Goal: Task Accomplishment & Management: Manage account settings

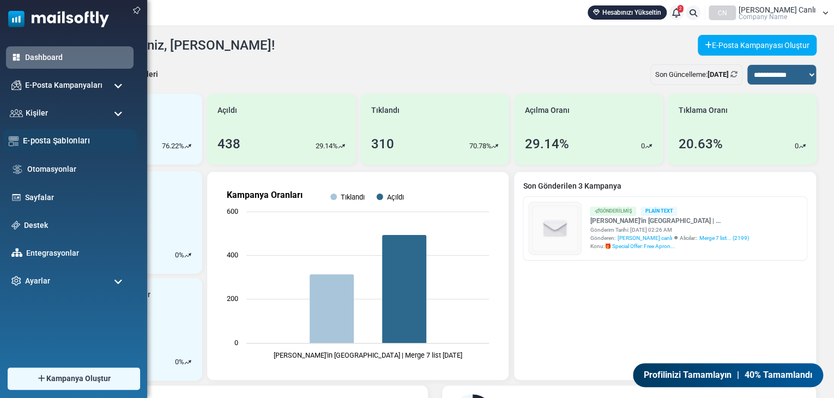
click at [59, 141] on link "E-posta Şablonları" at bounding box center [77, 141] width 108 height 12
click at [26, 112] on span "Kişiler" at bounding box center [34, 113] width 23 height 12
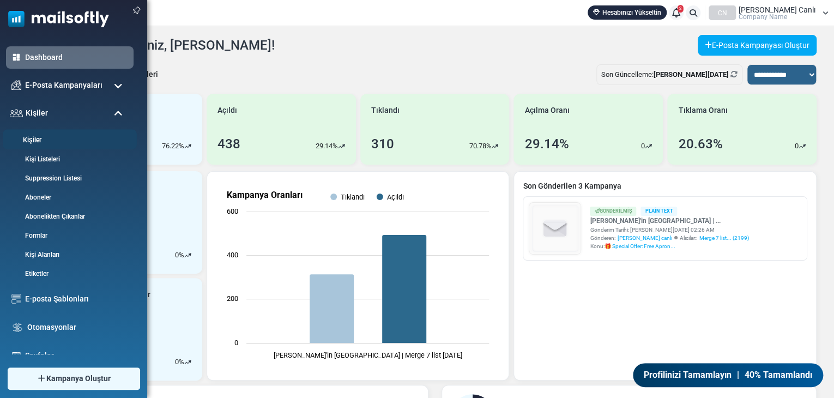
click at [35, 137] on link "Kişiler" at bounding box center [68, 140] width 131 height 10
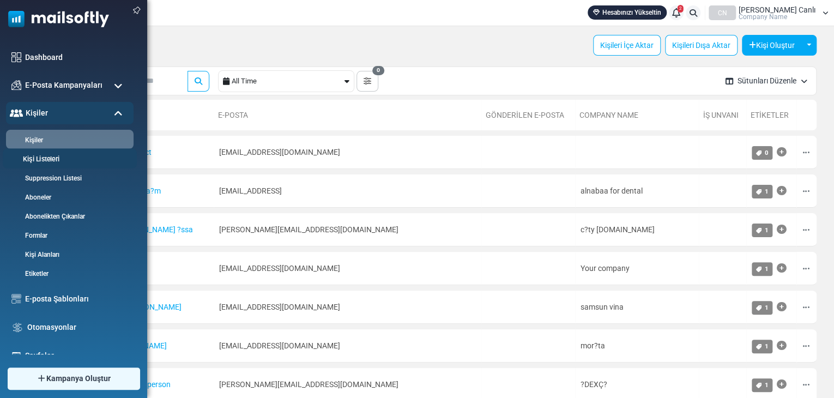
click at [41, 157] on link "Kişi Listeleri" at bounding box center [68, 159] width 131 height 10
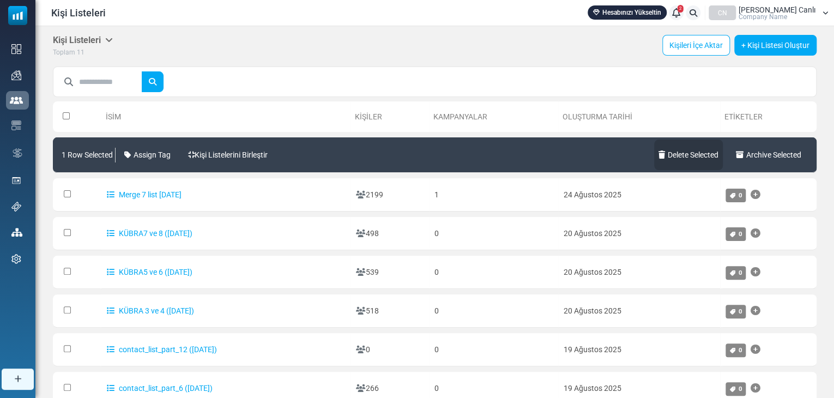
click at [684, 154] on link "Delete Selected" at bounding box center [688, 154] width 69 height 31
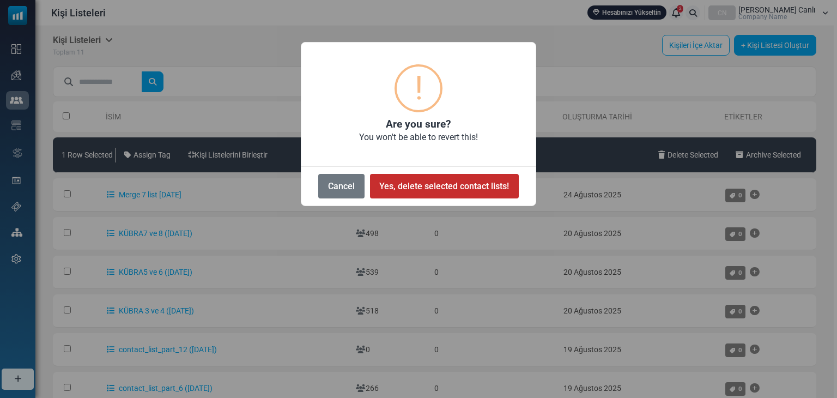
click at [426, 181] on button "Yes, delete selected contact lists!" at bounding box center [444, 186] width 149 height 25
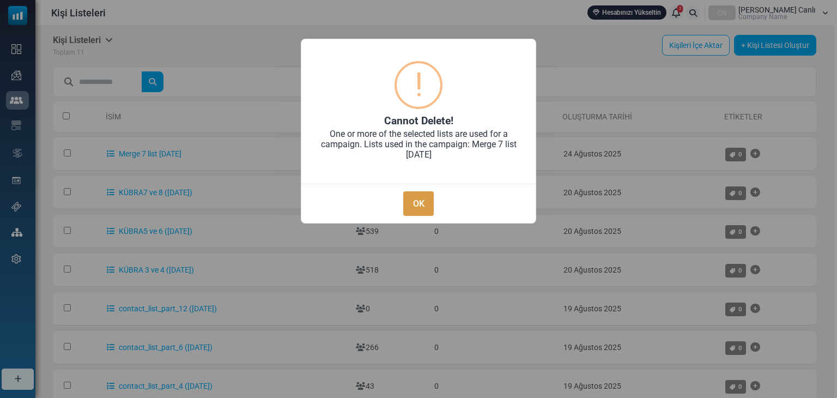
click at [412, 194] on button "OK" at bounding box center [418, 203] width 31 height 25
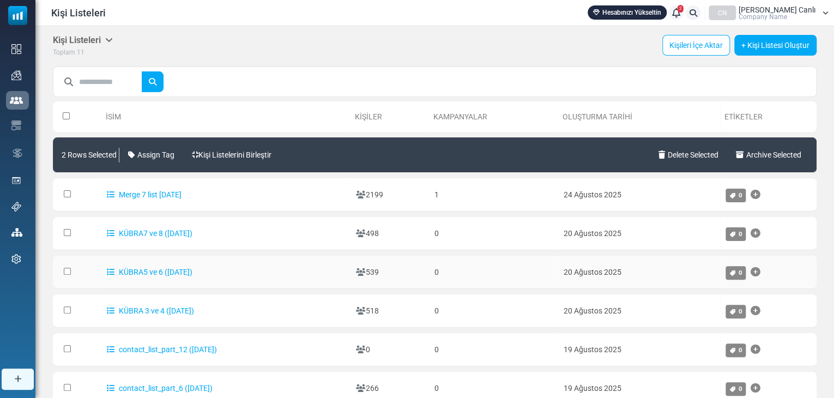
click at [61, 265] on td at bounding box center [77, 272] width 48 height 33
click at [65, 342] on td at bounding box center [77, 349] width 48 height 33
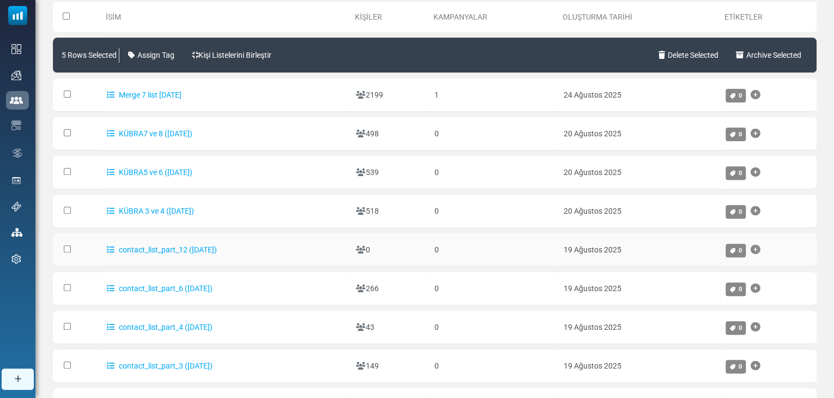
scroll to position [102, 0]
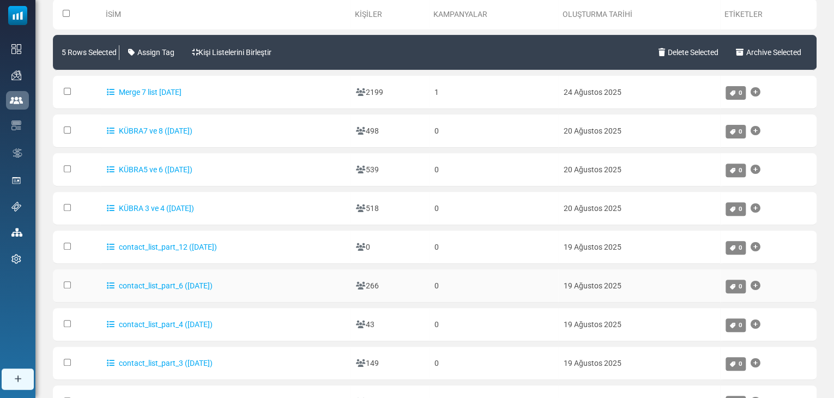
click at [64, 288] on td at bounding box center [77, 285] width 48 height 33
click at [70, 353] on td at bounding box center [77, 363] width 48 height 33
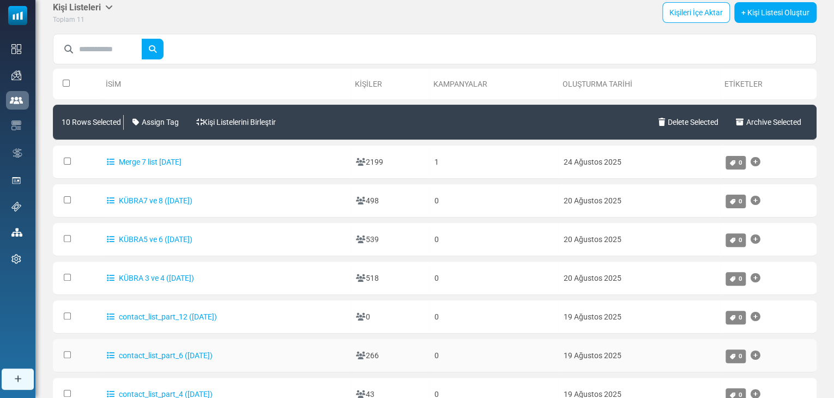
scroll to position [0, 0]
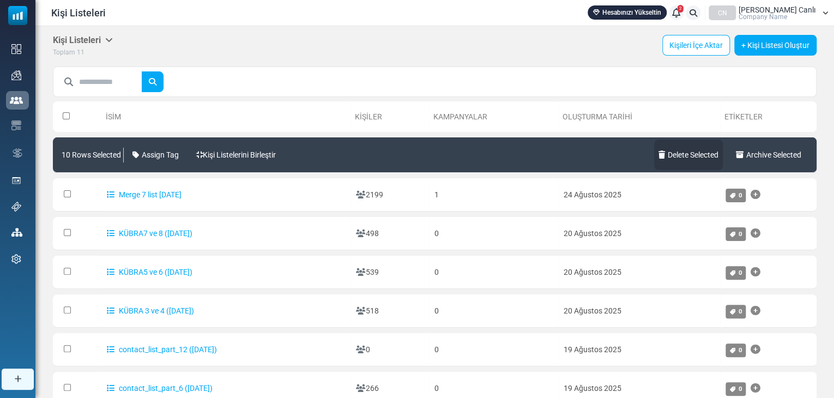
click at [695, 152] on link "Delete Selected" at bounding box center [688, 154] width 69 height 31
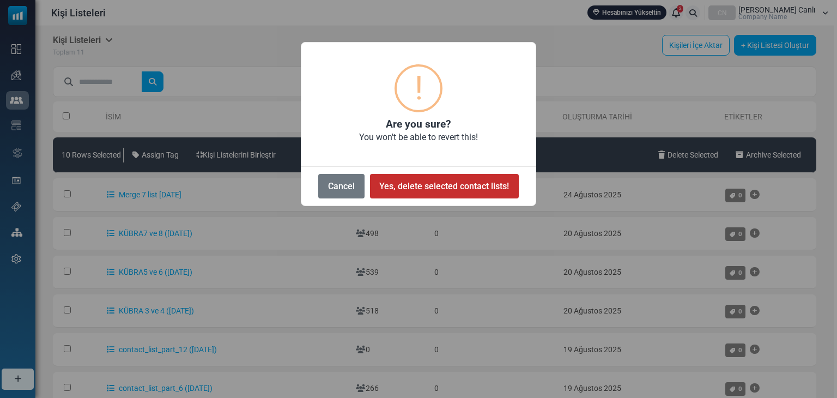
click at [449, 181] on button "Yes, delete selected contact lists!" at bounding box center [444, 186] width 149 height 25
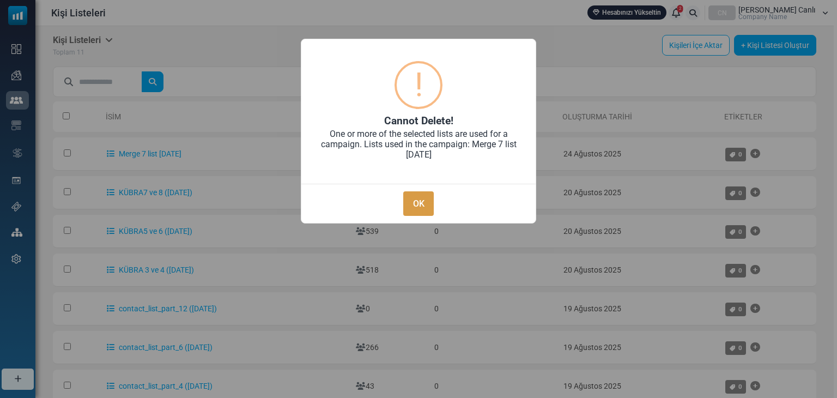
click at [417, 205] on button "OK" at bounding box center [418, 203] width 31 height 25
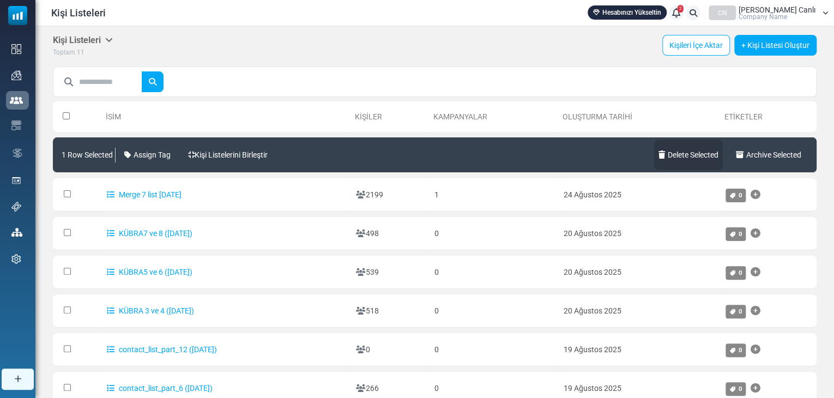
click at [690, 153] on link "Delete Selected" at bounding box center [688, 154] width 69 height 31
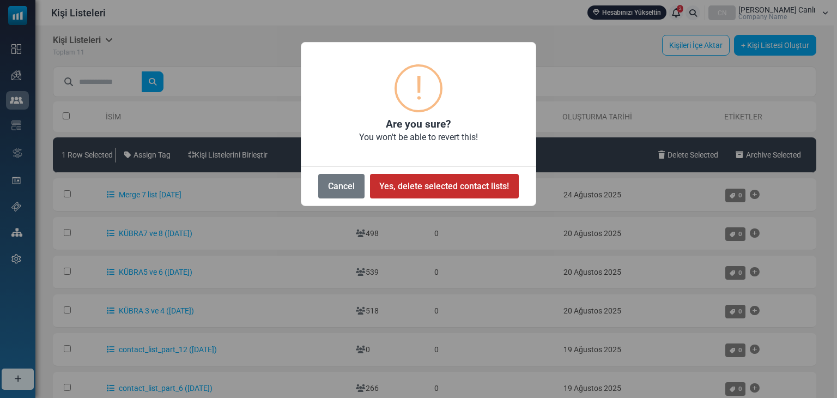
click at [464, 184] on button "Yes, delete selected contact lists!" at bounding box center [444, 186] width 149 height 25
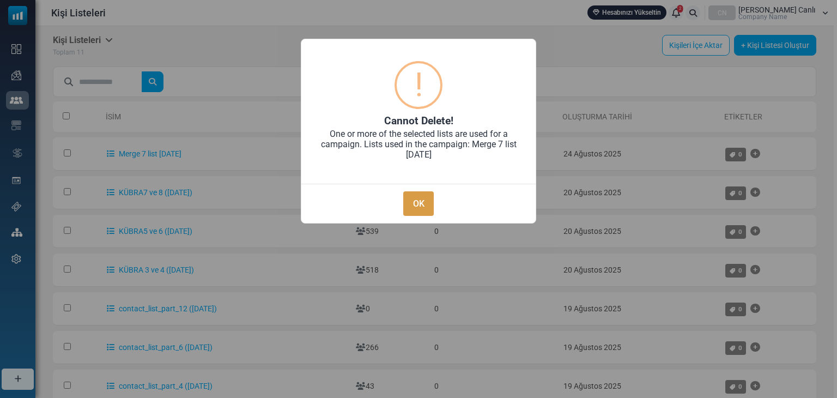
click at [423, 203] on button "OK" at bounding box center [418, 203] width 31 height 25
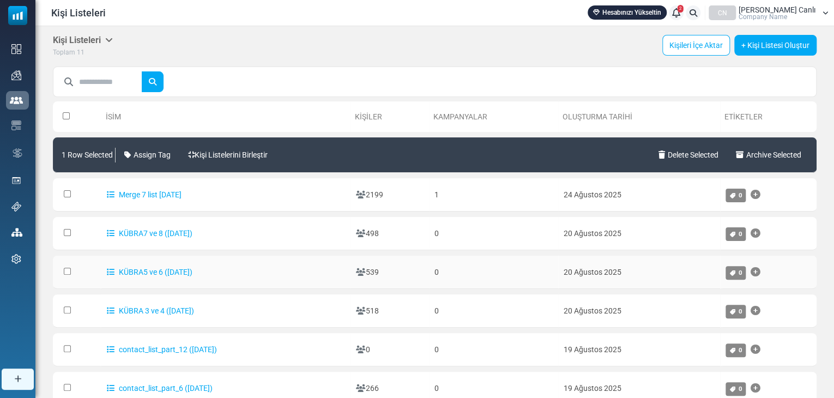
click at [66, 263] on td at bounding box center [77, 272] width 48 height 33
click at [63, 270] on td at bounding box center [77, 272] width 48 height 33
click at [665, 153] on link "Delete Selected" at bounding box center [688, 154] width 69 height 31
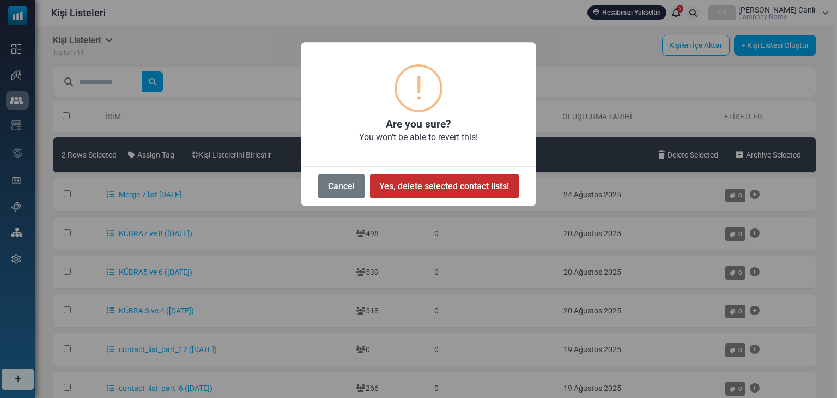
click at [455, 187] on button "Yes, delete selected contact lists!" at bounding box center [444, 186] width 149 height 25
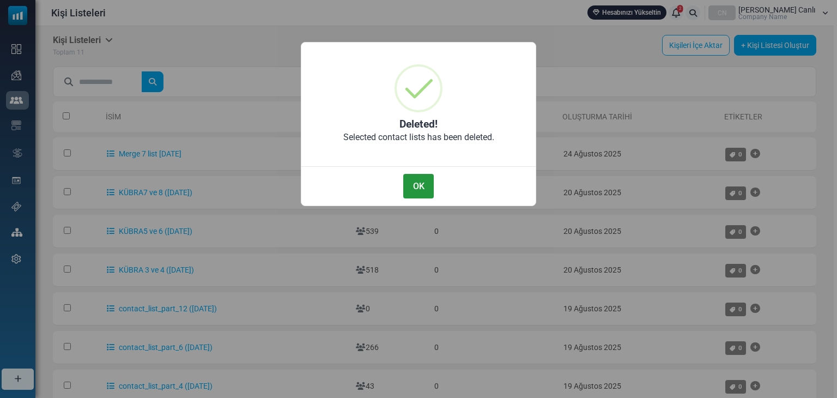
click at [427, 187] on button "OK" at bounding box center [418, 186] width 31 height 25
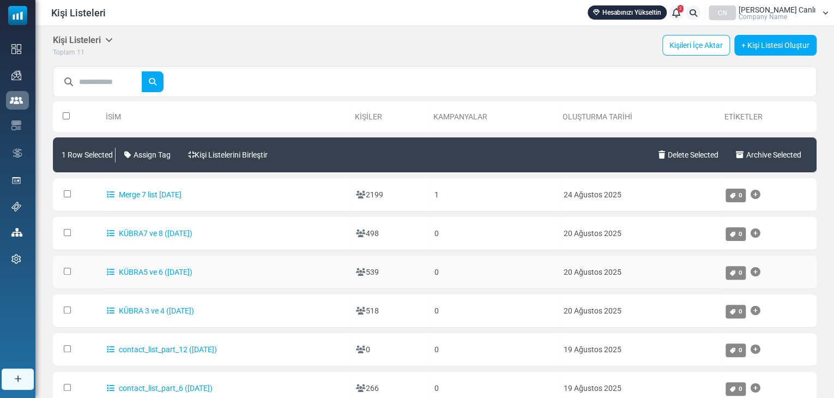
click at [64, 262] on td at bounding box center [77, 272] width 48 height 33
click at [63, 271] on td at bounding box center [77, 272] width 48 height 33
click at [66, 302] on td at bounding box center [77, 310] width 48 height 33
click at [665, 149] on link "Delete Selected" at bounding box center [688, 154] width 69 height 31
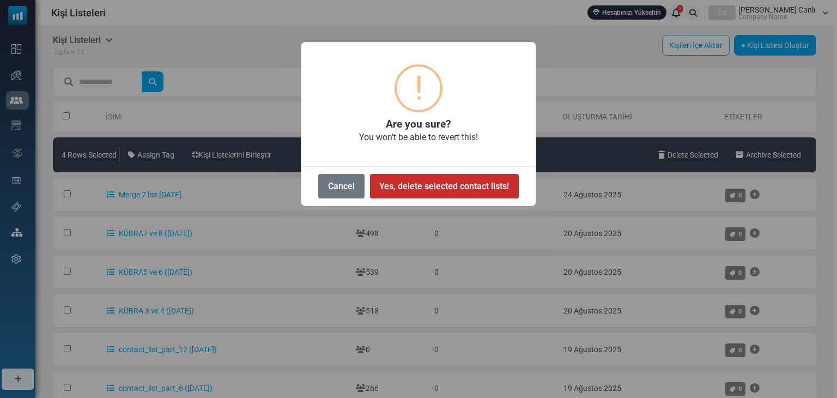
click at [451, 183] on button "Yes, delete selected contact lists!" at bounding box center [444, 186] width 149 height 25
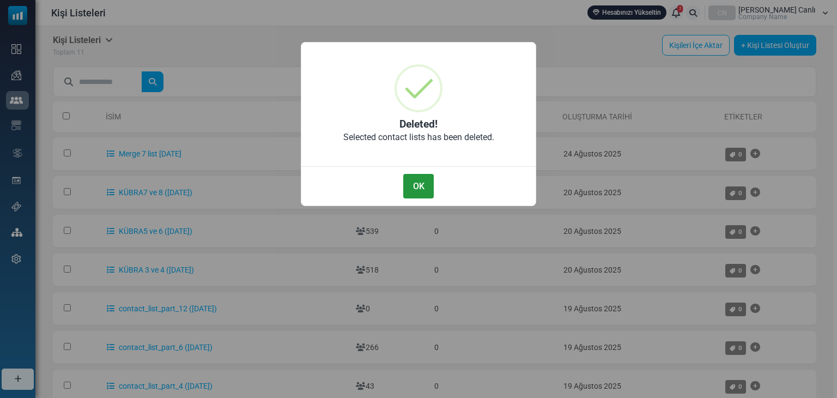
click at [422, 185] on button "OK" at bounding box center [418, 186] width 31 height 25
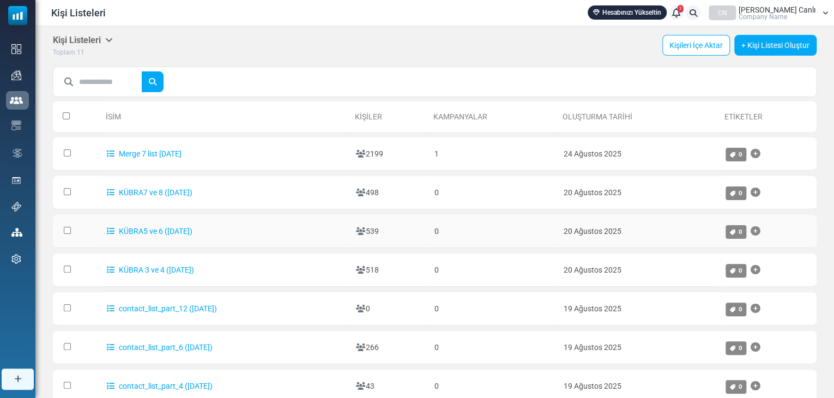
click at [62, 227] on td at bounding box center [77, 231] width 48 height 33
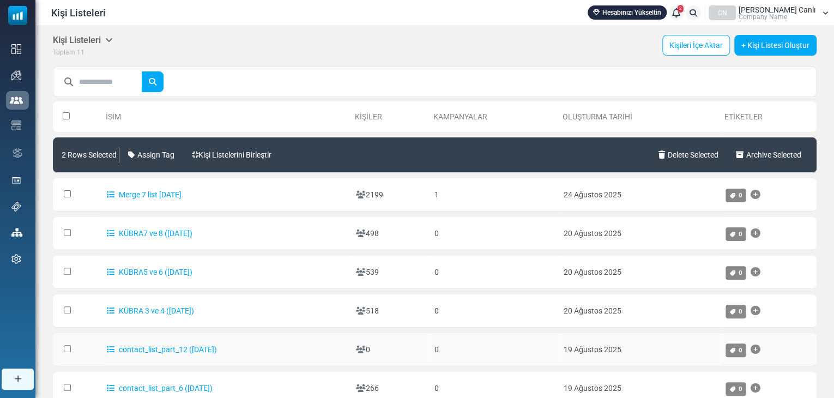
click at [68, 349] on td at bounding box center [77, 349] width 48 height 33
click at [66, 380] on td at bounding box center [77, 388] width 48 height 33
click at [674, 154] on link "Delete Selected" at bounding box center [688, 154] width 69 height 31
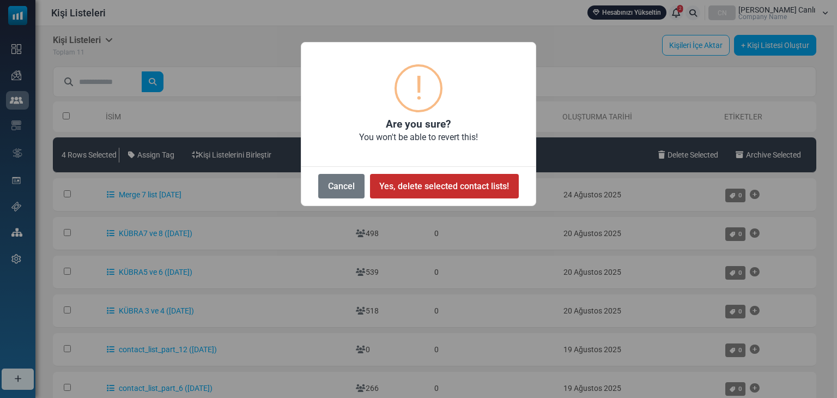
click at [446, 193] on button "Yes, delete selected contact lists!" at bounding box center [444, 186] width 149 height 25
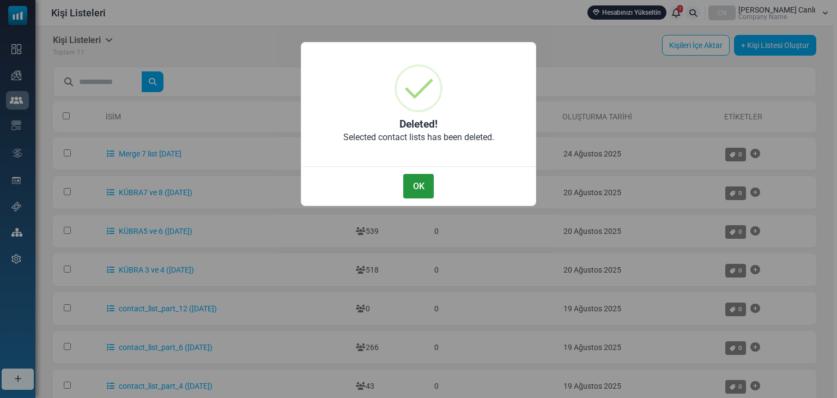
click at [418, 188] on button "OK" at bounding box center [418, 186] width 31 height 25
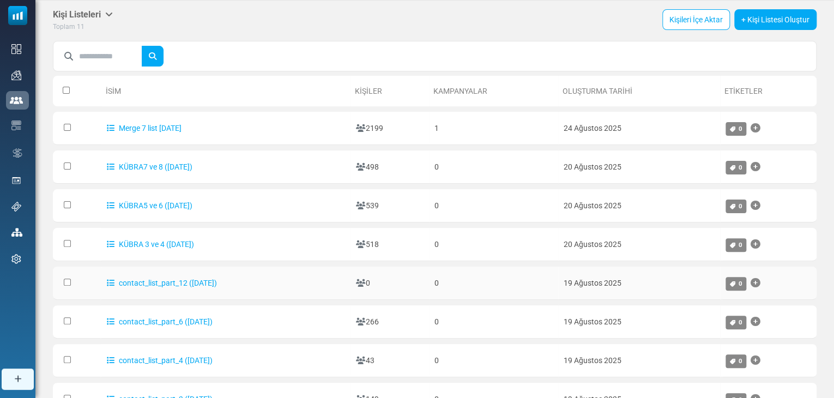
scroll to position [27, 0]
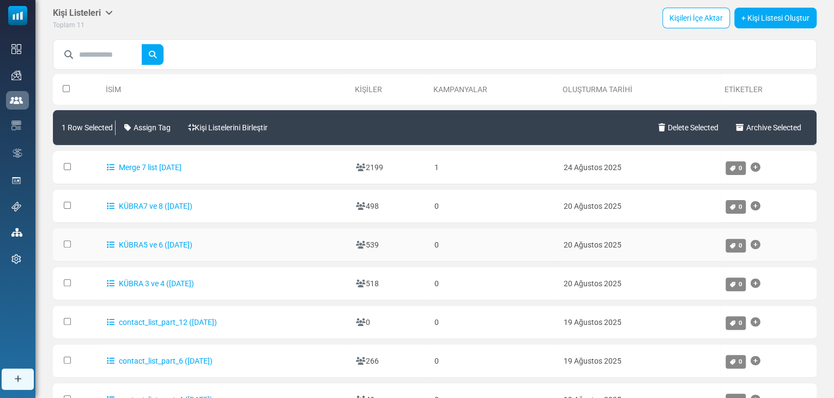
click at [66, 236] on td at bounding box center [77, 244] width 48 height 33
click at [76, 244] on td at bounding box center [77, 244] width 48 height 33
click at [686, 121] on link "Delete Selected" at bounding box center [688, 127] width 69 height 31
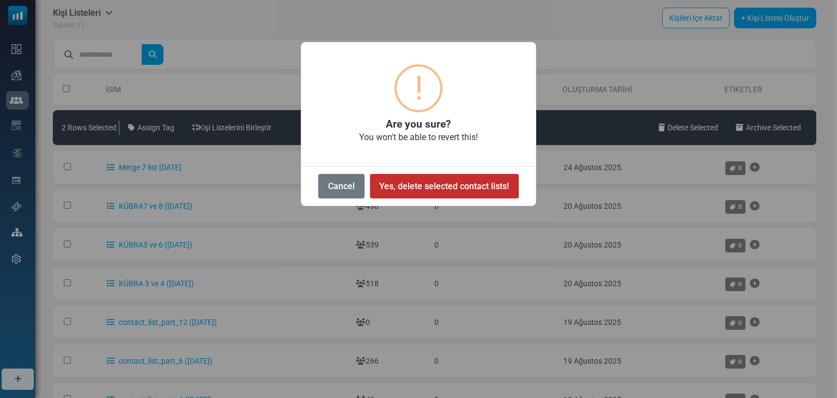
click at [408, 187] on button "Yes, delete selected contact lists!" at bounding box center [444, 186] width 149 height 25
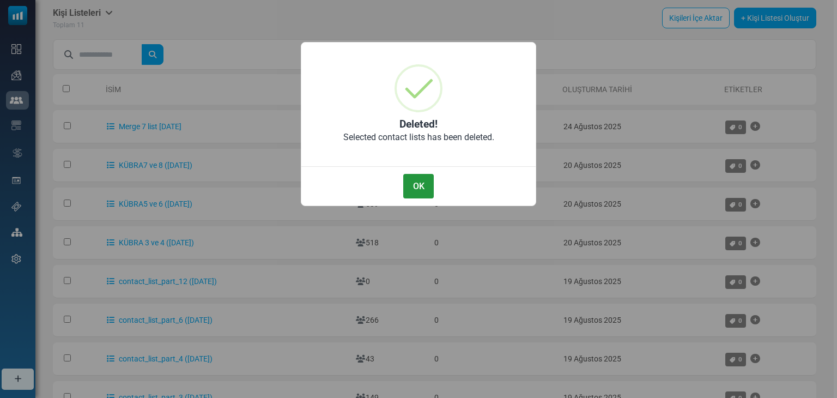
click at [415, 185] on button "OK" at bounding box center [418, 186] width 31 height 25
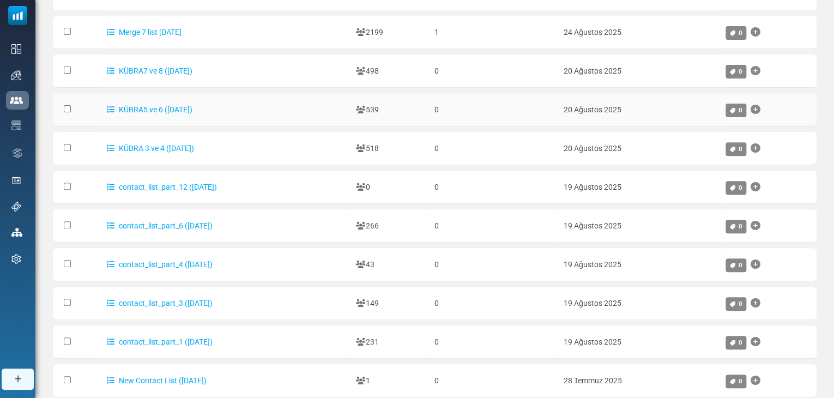
scroll to position [14, 0]
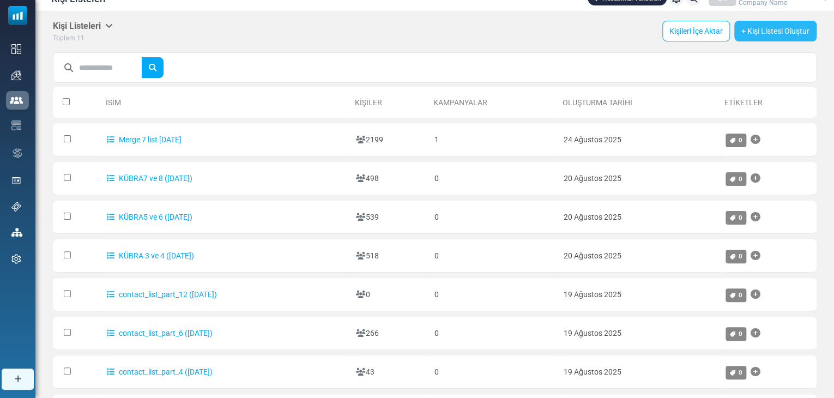
click at [777, 29] on link "+ Kişi Listesi Oluştur" at bounding box center [775, 31] width 82 height 21
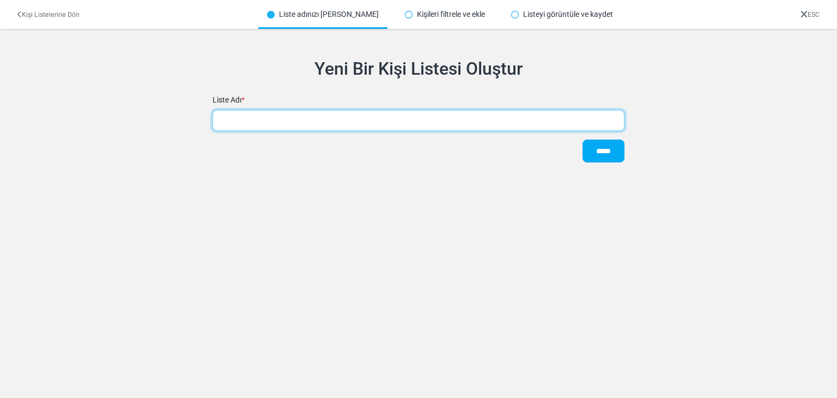
click at [315, 123] on input "text" at bounding box center [418, 120] width 412 height 21
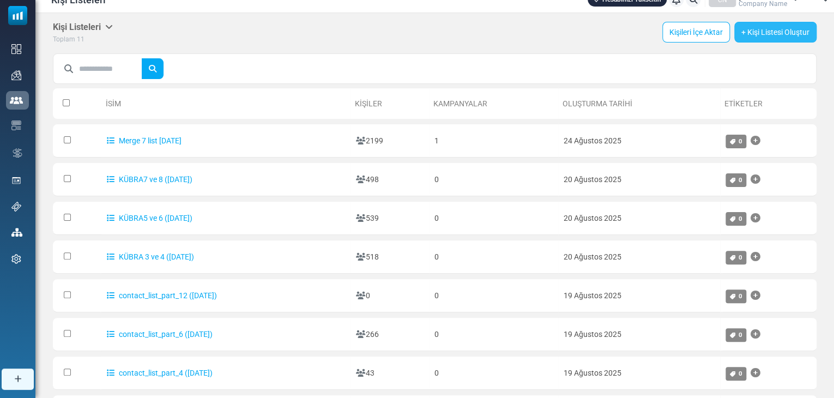
click at [778, 31] on link "+ Kişi Listesi Oluştur" at bounding box center [775, 32] width 82 height 21
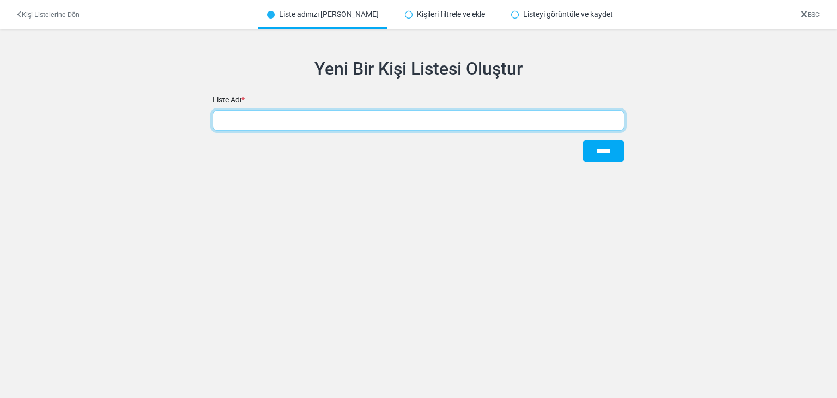
click at [254, 122] on input "text" at bounding box center [418, 120] width 412 height 21
type input "******"
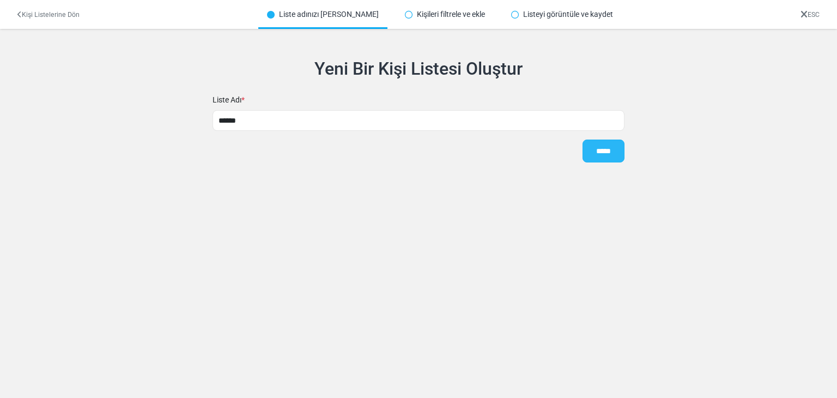
click at [604, 149] on input "*****" at bounding box center [603, 150] width 42 height 23
click at [32, 11] on link "Kişi Listelerine Dön" at bounding box center [48, 15] width 62 height 8
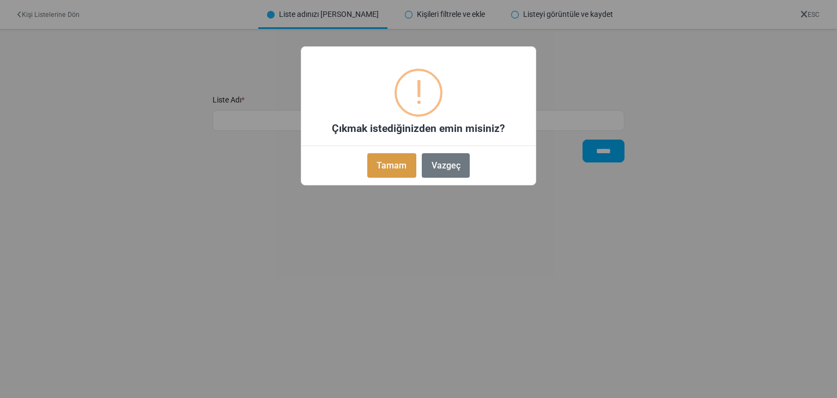
click at [401, 160] on button "Tamam" at bounding box center [391, 165] width 49 height 25
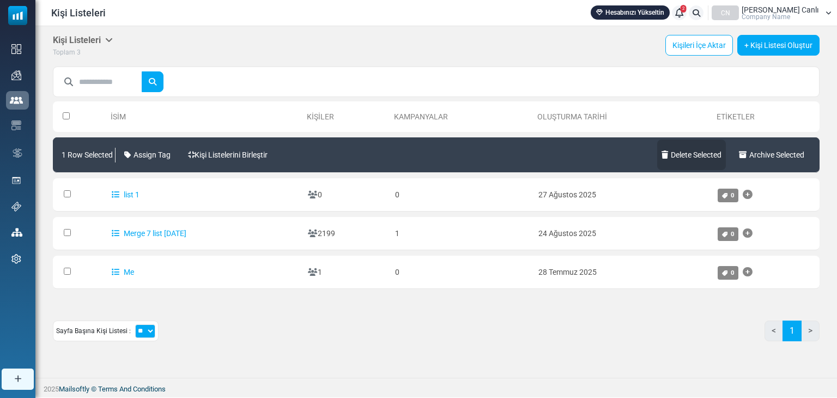
click at [690, 148] on link "Delete Selected" at bounding box center [691, 154] width 69 height 31
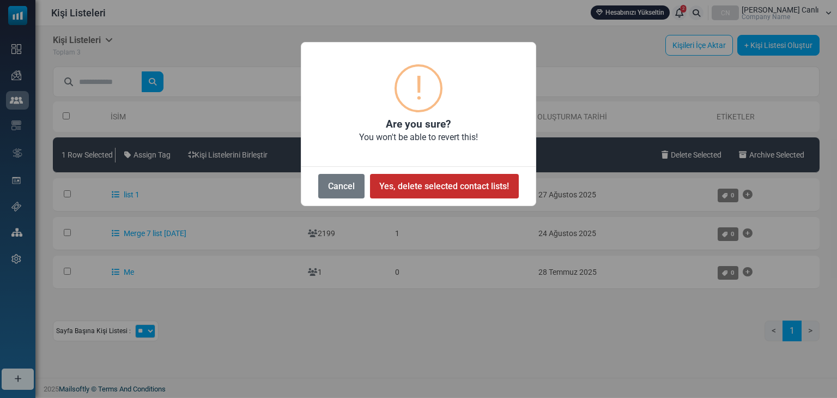
click at [427, 185] on button "Yes, delete selected contact lists!" at bounding box center [444, 186] width 149 height 25
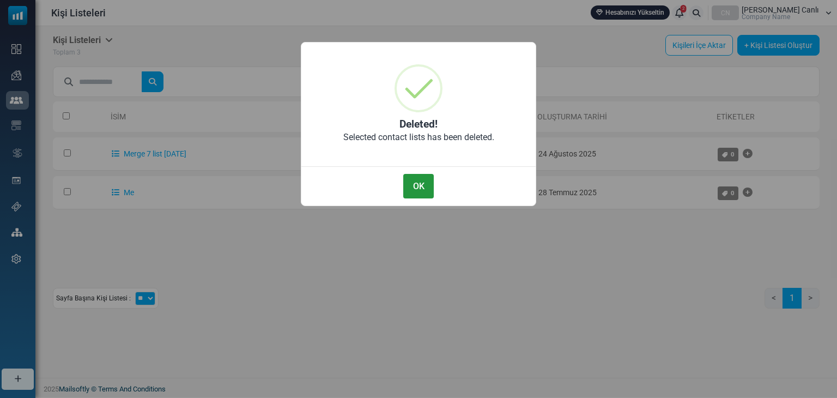
click at [418, 190] on button "OK" at bounding box center [418, 186] width 31 height 25
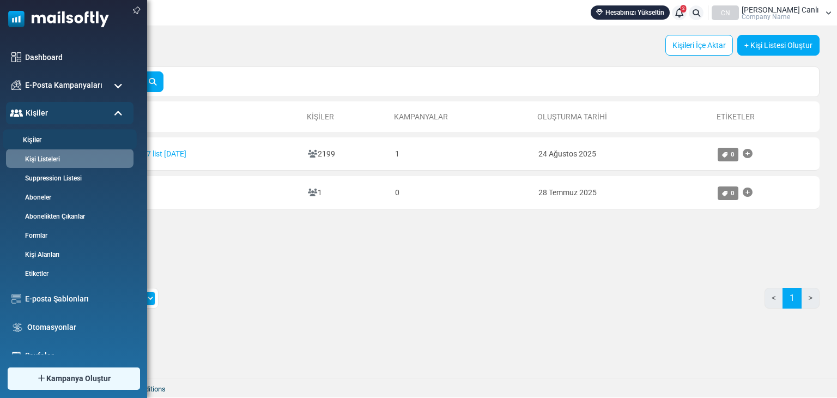
click at [38, 144] on link "Kişiler" at bounding box center [68, 140] width 131 height 10
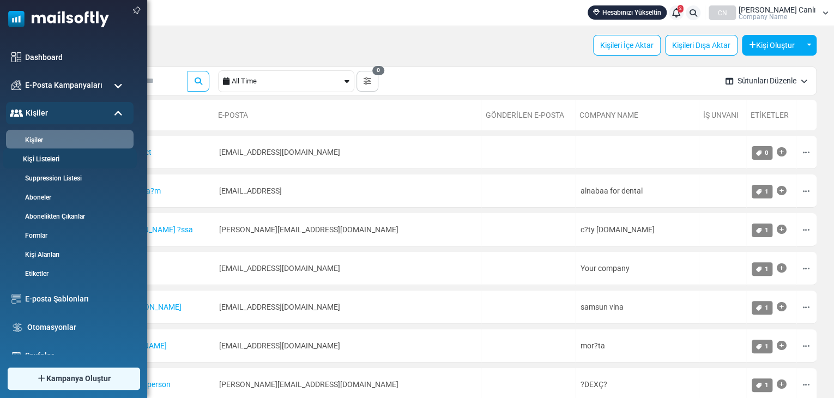
click at [45, 151] on li "Kişi Listeleri" at bounding box center [70, 158] width 134 height 20
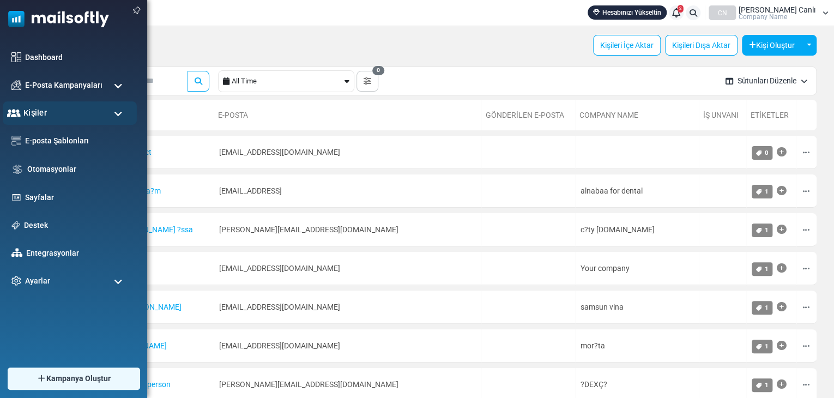
click at [55, 112] on div "Kişiler" at bounding box center [70, 112] width 134 height 23
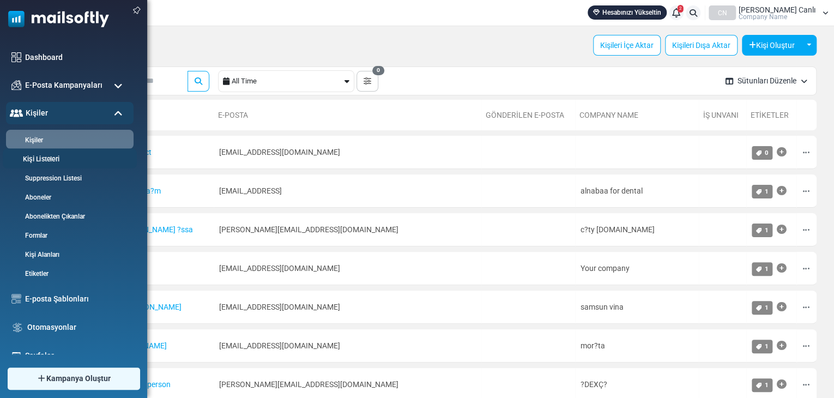
click at [35, 157] on link "Kişi Listeleri" at bounding box center [68, 159] width 131 height 10
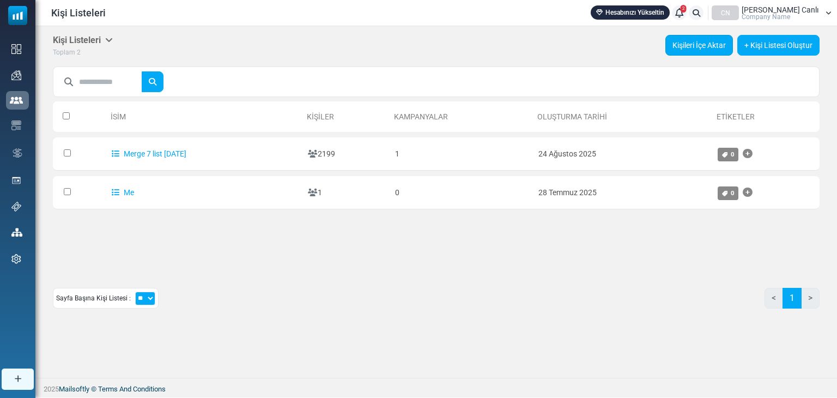
click at [689, 40] on link "Kişileri İçe Aktar" at bounding box center [699, 45] width 68 height 21
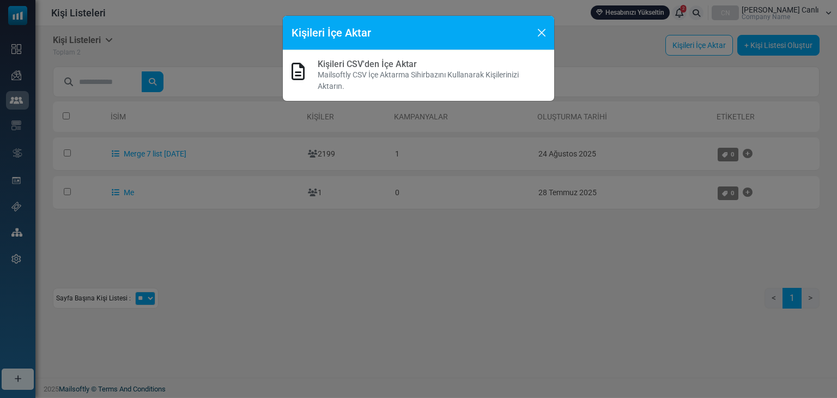
click at [360, 77] on p "Mailsoftly CSV İçe Aktarma Sihirbazını Kullanarak Kişilerinizi Aktarın." at bounding box center [432, 80] width 228 height 23
click at [347, 32] on h5 "Kişileri İçe Aktar" at bounding box center [331, 33] width 80 height 16
click at [343, 62] on link "Kişileri CSV'den İçe Aktar" at bounding box center [367, 64] width 99 height 10
click at [343, 62] on div at bounding box center [418, 199] width 837 height 398
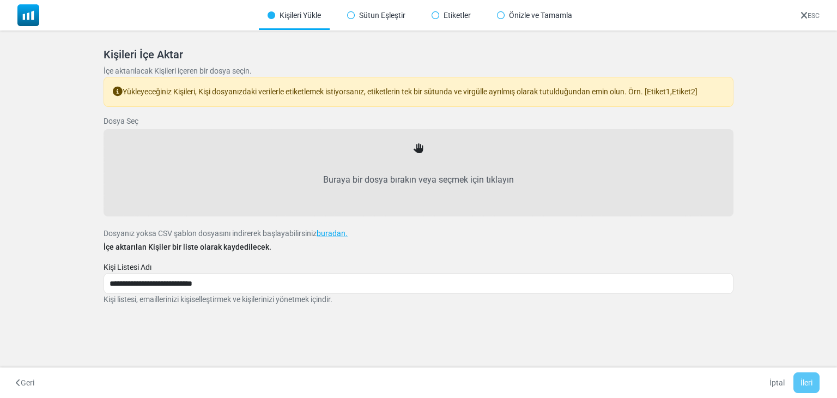
click at [420, 153] on div "Buraya bir dosya bırakın veya seçmek için tıklayın" at bounding box center [418, 172] width 605 height 63
click at [409, 179] on label "Buraya bir dosya bırakın veya seçmek için tıklayın" at bounding box center [418, 180] width 605 height 48
click at [0, 0] on input "Buraya bir dosya bırakın veya seçmek için tıklayın" at bounding box center [0, 0] width 0 height 0
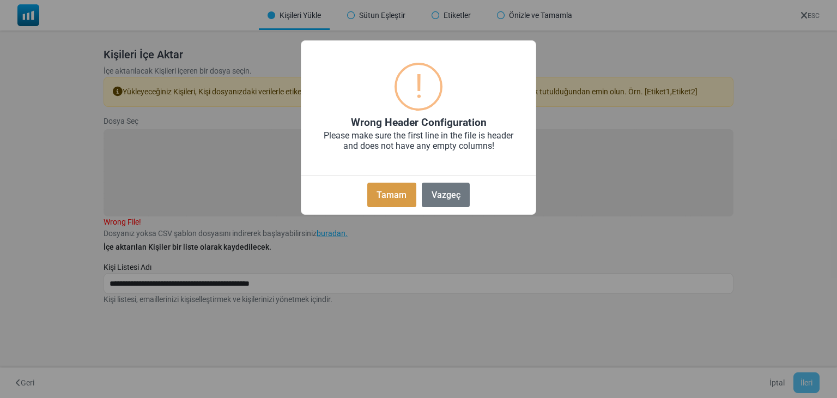
click at [397, 190] on button "Tamam" at bounding box center [391, 195] width 49 height 25
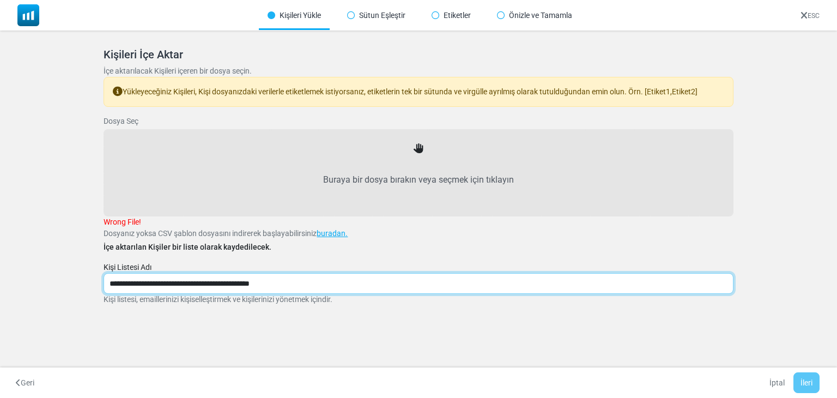
click at [135, 281] on input "**********" at bounding box center [418, 283] width 629 height 21
type input "**********"
drag, startPoint x: 294, startPoint y: 285, endPoint x: 61, endPoint y: 293, distance: 233.3
click at [61, 293] on div "Kişileri İçe Aktar İçe aktarılacak Kişileri içeren bir dosya seçin. Yükleyeceği…" at bounding box center [418, 190] width 837 height 318
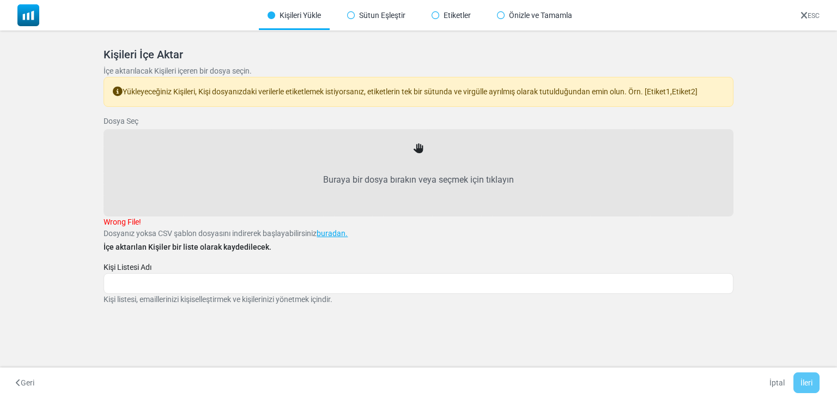
click at [400, 236] on p "Dosyanız yoksa CSV şablon dosyasını indirerek başlayabilirsiniz buradan." at bounding box center [418, 233] width 629 height 11
click at [388, 249] on div "Kişileri İçe Aktar İçe aktarılacak Kişileri içeren bir dosya seçin. Yükleyeceği…" at bounding box center [418, 176] width 629 height 257
click at [414, 156] on label "Buraya bir dosya bırakın veya seçmek için tıklayın" at bounding box center [418, 180] width 605 height 48
click at [0, 0] on input "Buraya bir dosya bırakın veya seçmek için tıklayın" at bounding box center [0, 0] width 0 height 0
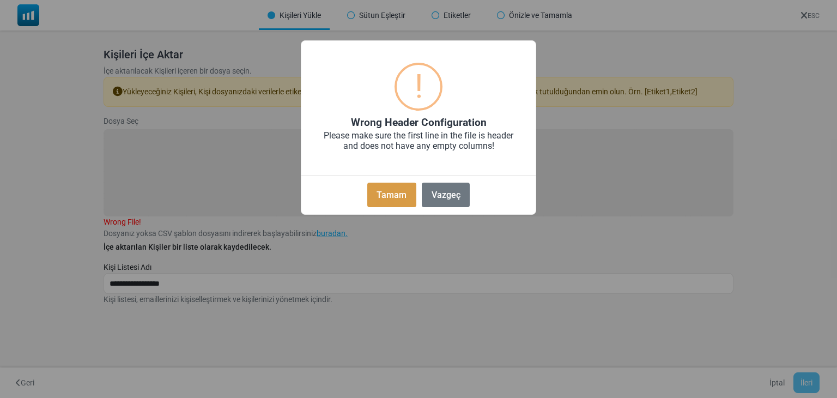
click at [385, 203] on button "Tamam" at bounding box center [391, 195] width 49 height 25
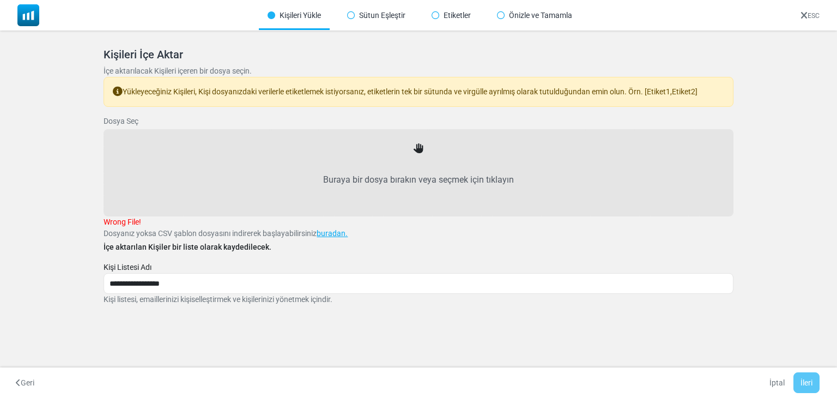
click at [416, 148] on icon at bounding box center [419, 149] width 10 height 10
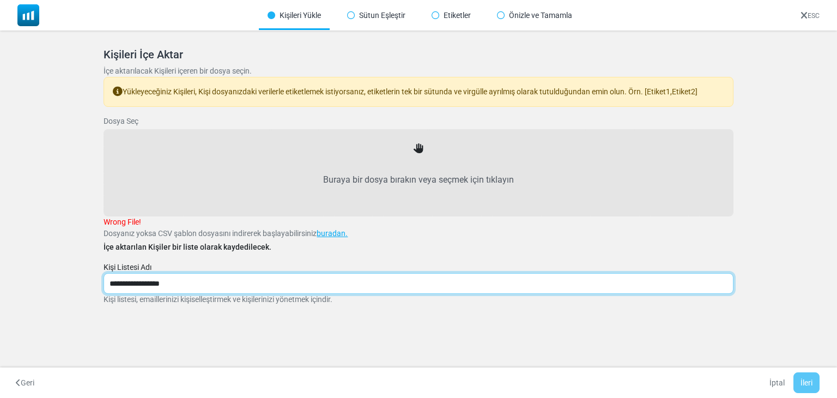
click at [181, 283] on input "**********" at bounding box center [418, 283] width 629 height 21
type input "*"
type input "****"
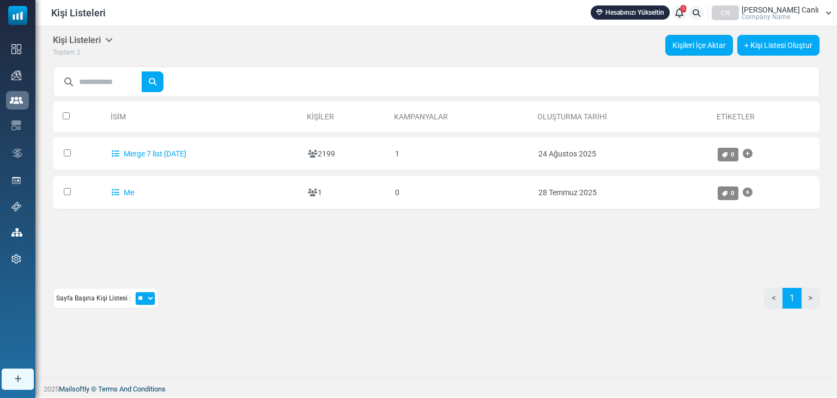
click at [698, 48] on link "Kişileri İçe Aktar" at bounding box center [699, 45] width 68 height 21
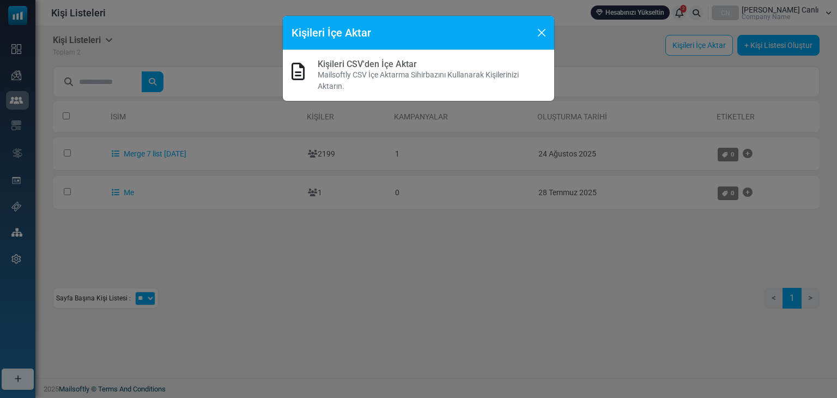
click at [424, 65] on h6 "Kişileri CSV'den İçe Aktar" at bounding box center [432, 64] width 228 height 10
click at [368, 66] on link "Kişileri CSV'den İçe Aktar" at bounding box center [367, 64] width 99 height 10
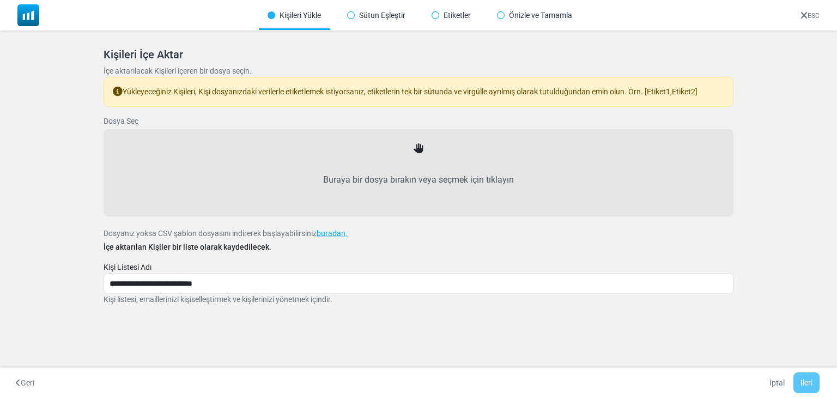
click at [424, 153] on div "Buraya bir dosya bırakın veya seçmek için tıklayın" at bounding box center [418, 172] width 605 height 63
click at [416, 148] on icon at bounding box center [419, 149] width 10 height 10
click at [417, 186] on label "Buraya bir dosya bırakın veya seçmek için tıklayın" at bounding box center [418, 180] width 605 height 48
click at [0, 0] on input "Buraya bir dosya bırakın veya seçmek için tıklayın" at bounding box center [0, 0] width 0 height 0
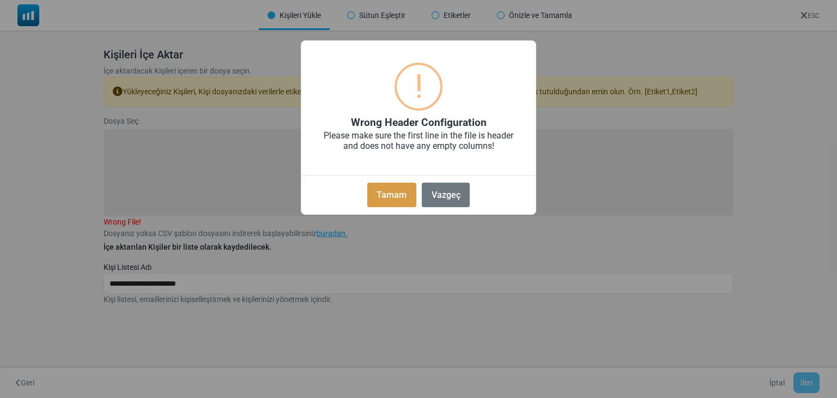
click at [385, 192] on button "Tamam" at bounding box center [391, 195] width 49 height 25
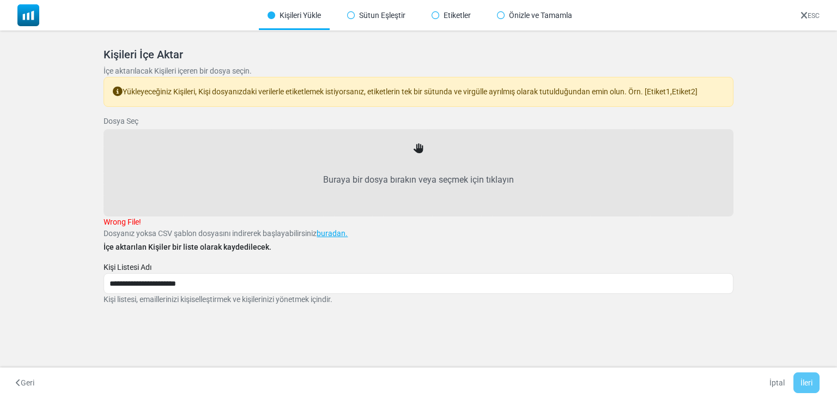
click at [387, 149] on div "Buraya bir dosya bırakın veya seçmek için tıklayın" at bounding box center [418, 172] width 605 height 63
click at [421, 152] on icon at bounding box center [419, 149] width 10 height 10
click at [412, 144] on div "Buraya bir dosya bırakın veya seçmek için tıklayın" at bounding box center [418, 172] width 605 height 63
click at [386, 199] on label "Buraya bir dosya bırakın veya seçmek için tıklayın" at bounding box center [418, 180] width 605 height 48
click at [0, 0] on input "Buraya bir dosya bırakın veya seçmek için tıklayın" at bounding box center [0, 0] width 0 height 0
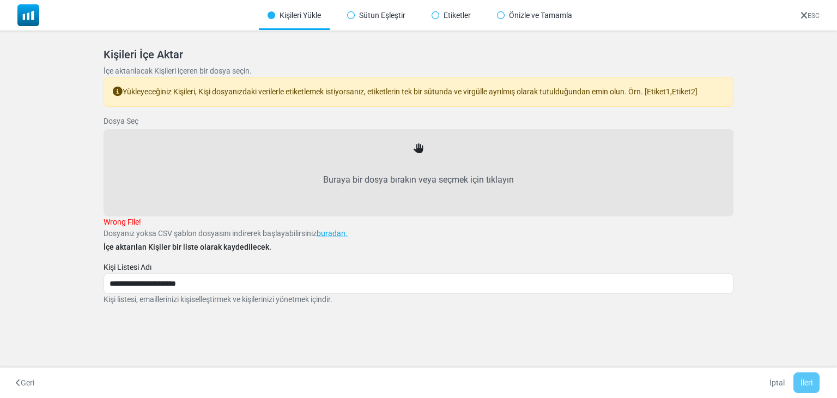
click at [380, 168] on label "Buraya bir dosya bırakın veya seçmek için tıklayın" at bounding box center [418, 180] width 605 height 48
click at [0, 0] on input "Buraya bir dosya bırakın veya seçmek için tıklayın" at bounding box center [0, 0] width 0 height 0
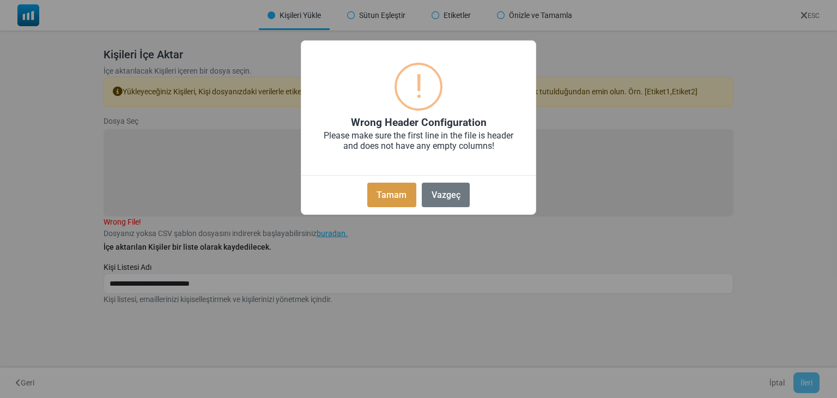
click at [378, 193] on button "Tamam" at bounding box center [391, 195] width 49 height 25
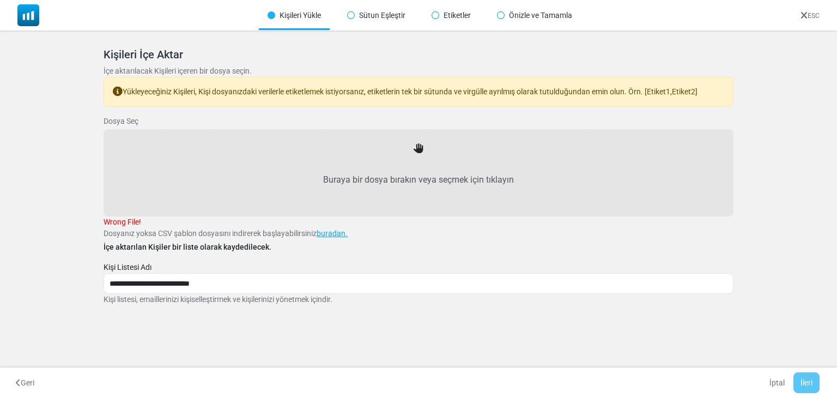
click at [384, 153] on div "Buraya bir dosya bırakın veya seçmek için tıklayın" at bounding box center [418, 172] width 605 height 63
click at [431, 158] on label "Buraya bir dosya bırakın veya seçmek için tıklayın" at bounding box center [418, 180] width 605 height 48
click at [0, 0] on input "Buraya bir dosya bırakın veya seçmek için tıklayın" at bounding box center [0, 0] width 0 height 0
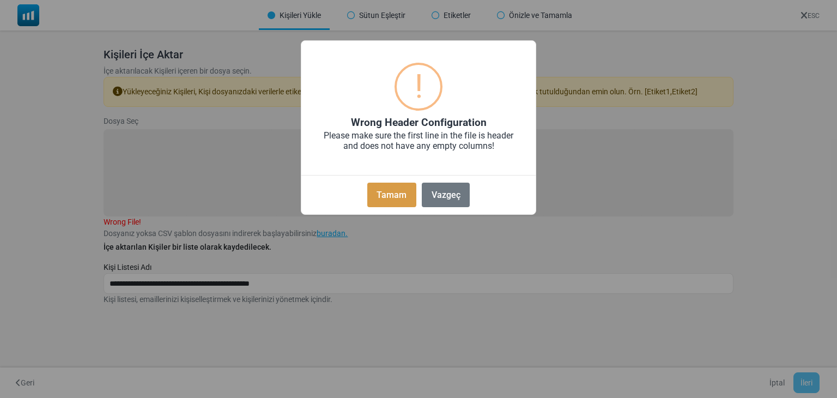
click at [386, 193] on button "Tamam" at bounding box center [391, 195] width 49 height 25
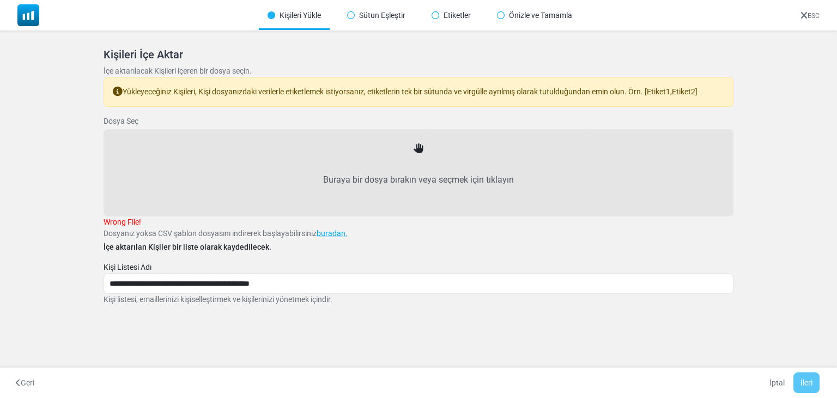
click at [417, 160] on label "Buraya bir dosya bırakın veya seçmek için tıklayın" at bounding box center [418, 180] width 605 height 48
click at [0, 0] on input "Buraya bir dosya bırakın veya seçmek için tıklayın" at bounding box center [0, 0] width 0 height 0
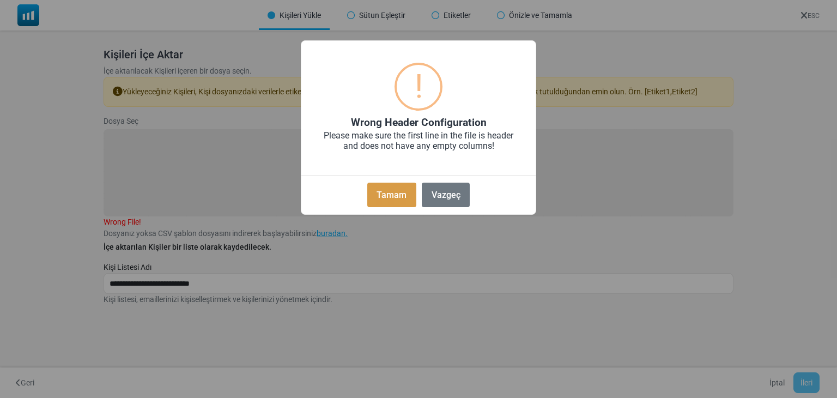
click at [394, 200] on button "Tamam" at bounding box center [391, 195] width 49 height 25
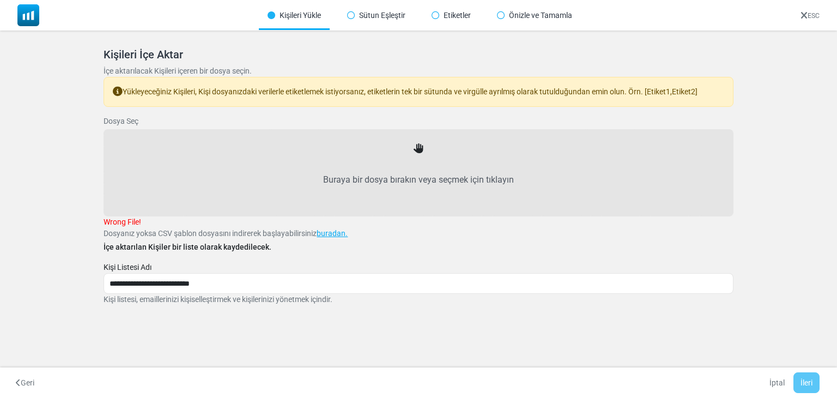
click at [388, 175] on label "Buraya bir dosya bırakın veya seçmek için tıklayın" at bounding box center [418, 180] width 605 height 48
click at [0, 0] on input "Buraya bir dosya bırakın veya seçmek için tıklayın" at bounding box center [0, 0] width 0 height 0
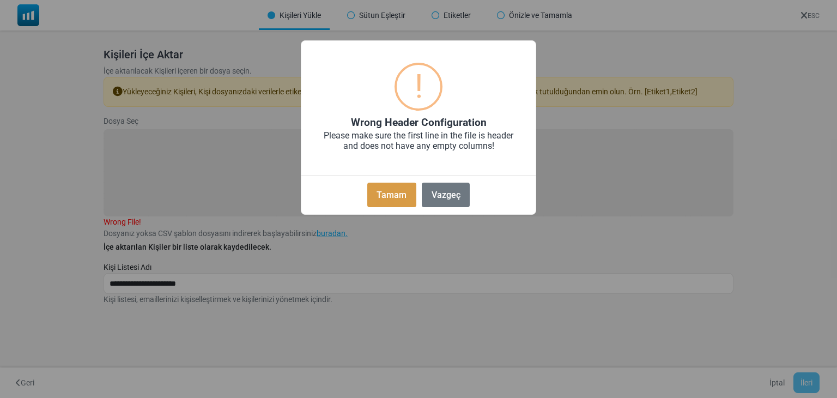
click at [405, 198] on button "Tamam" at bounding box center [391, 195] width 49 height 25
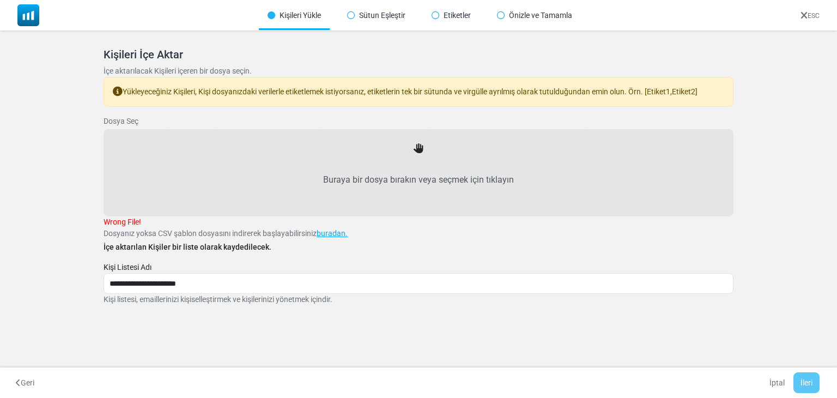
click at [410, 168] on label "Buraya bir dosya bırakın veya seçmek için tıklayın" at bounding box center [418, 180] width 605 height 48
click at [0, 0] on input "Buraya bir dosya bırakın veya seçmek için tıklayın" at bounding box center [0, 0] width 0 height 0
type input "**********"
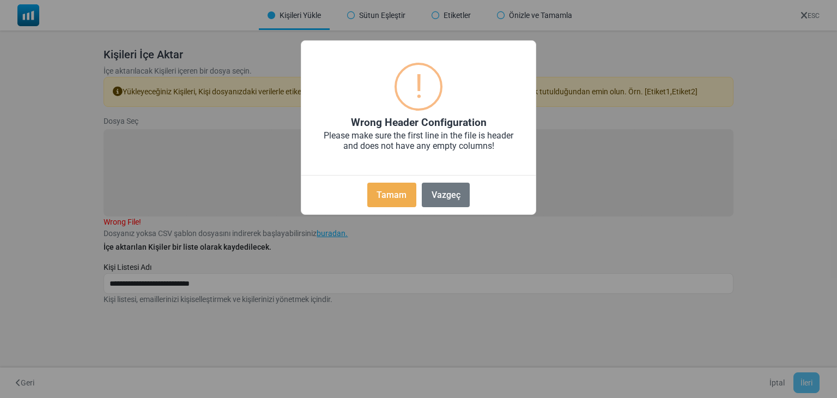
click at [391, 207] on div "Tamam No Vazgeç" at bounding box center [418, 192] width 234 height 35
click at [388, 199] on button "Tamam" at bounding box center [391, 195] width 49 height 25
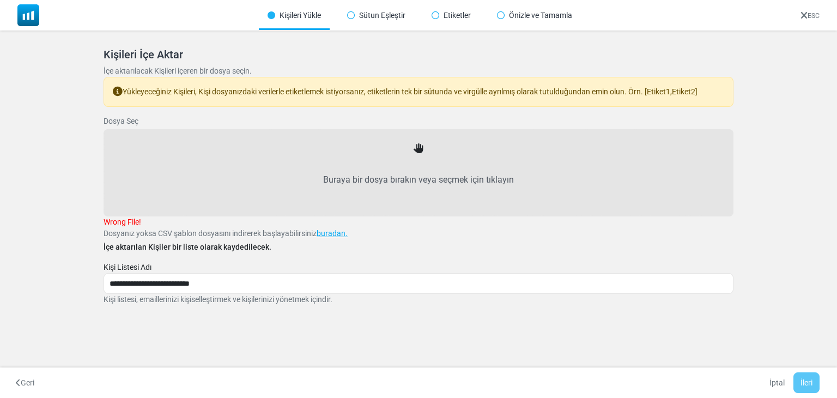
click at [108, 224] on span "Wrong File!" at bounding box center [123, 221] width 38 height 9
click at [338, 238] on p "Dosyanız yoksa CSV şablon dosyasını indirerek başlayabilirsiniz buradan." at bounding box center [418, 233] width 629 height 11
click at [336, 236] on link "buradan." at bounding box center [332, 233] width 31 height 9
